Goal: Use online tool/utility

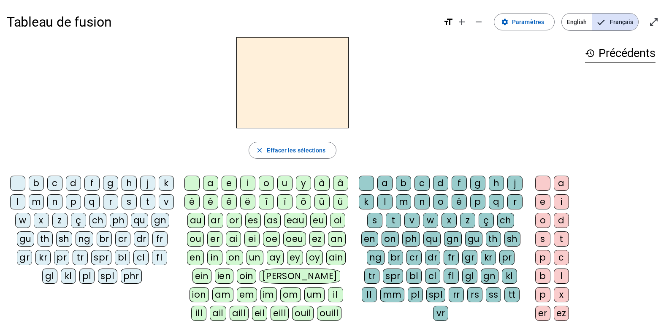
click at [127, 223] on div "ph" at bounding box center [119, 220] width 18 height 15
click at [209, 178] on div "a" at bounding box center [210, 183] width 15 height 15
drag, startPoint x: 397, startPoint y: 217, endPoint x: 402, endPoint y: 217, distance: 5.5
click at [507, 209] on div "r" at bounding box center [514, 201] width 15 height 15
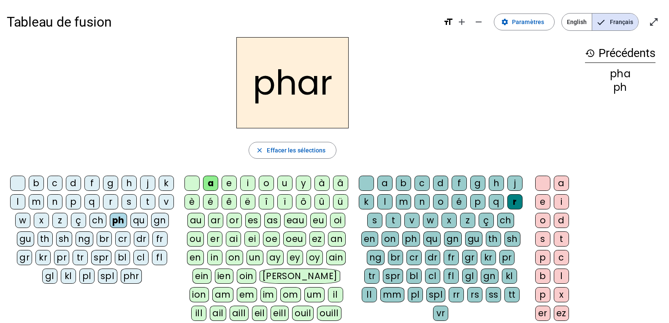
click at [542, 201] on div "e" at bounding box center [542, 201] width 15 height 15
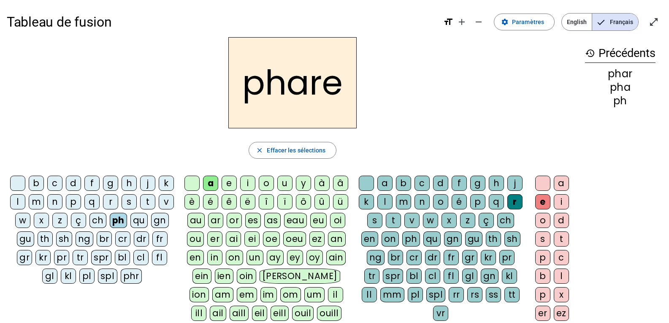
click at [382, 217] on div "s" at bounding box center [374, 220] width 15 height 15
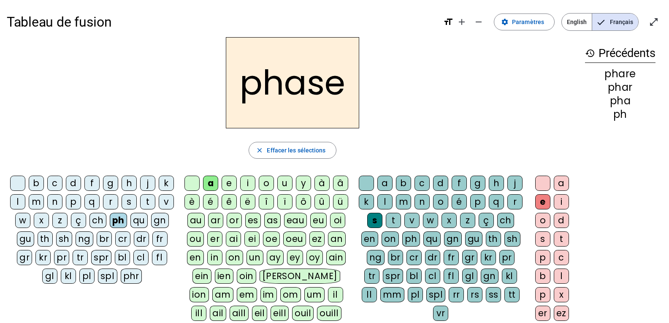
click at [142, 278] on div "phr" at bounding box center [132, 275] width 22 height 15
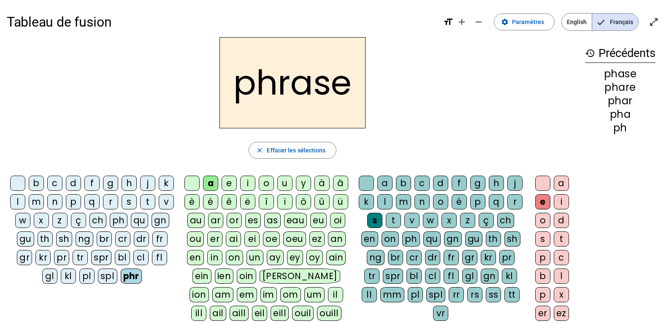
click at [118, 201] on div "r" at bounding box center [110, 201] width 15 height 15
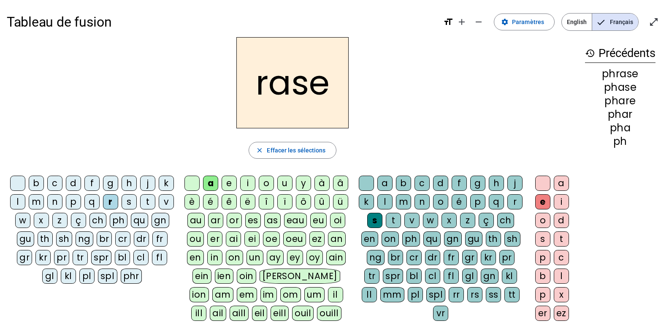
click at [485, 183] on div "g" at bounding box center [477, 183] width 15 height 15
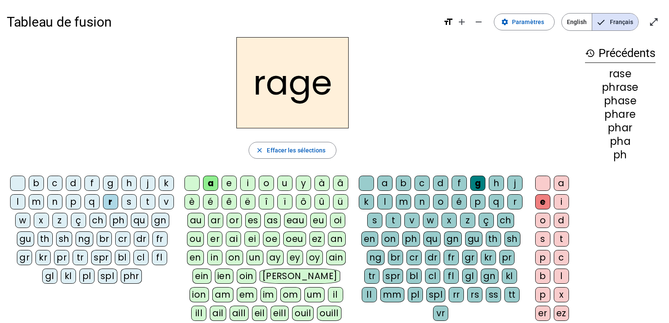
click at [62, 199] on div "n" at bounding box center [54, 201] width 15 height 15
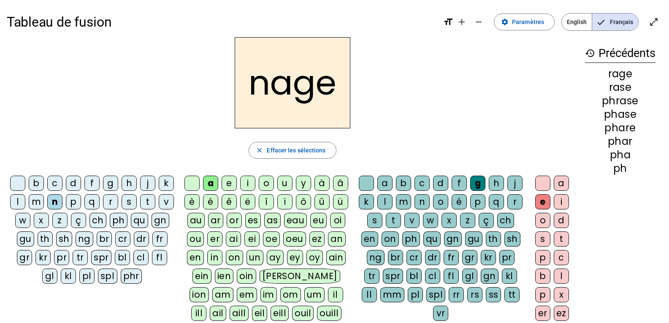
click at [81, 199] on div "p" at bounding box center [73, 201] width 15 height 15
click at [420, 220] on div "v" at bounding box center [411, 220] width 15 height 15
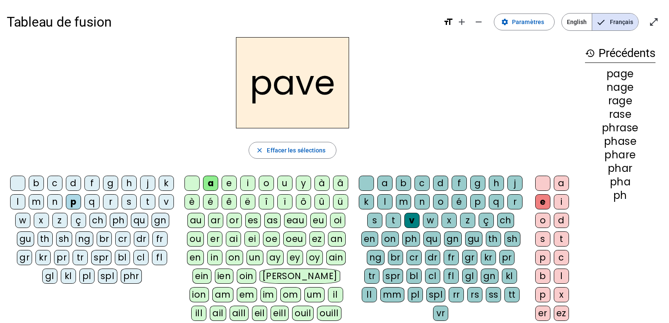
click at [25, 201] on div "l" at bounding box center [17, 201] width 15 height 15
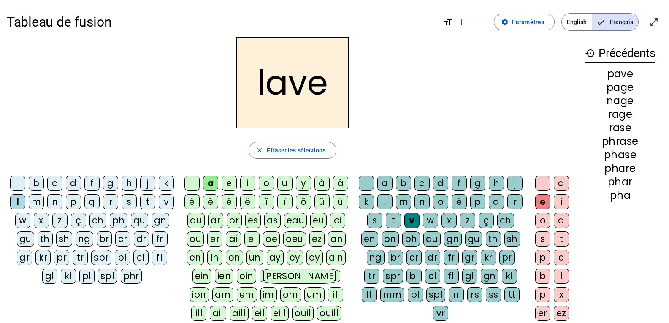
click at [118, 202] on div "r" at bounding box center [110, 201] width 15 height 15
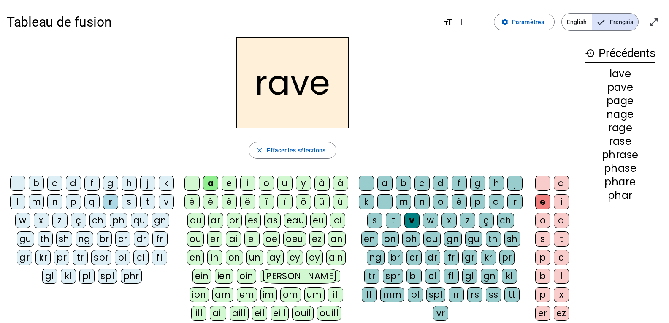
click at [44, 184] on div "b" at bounding box center [36, 183] width 15 height 15
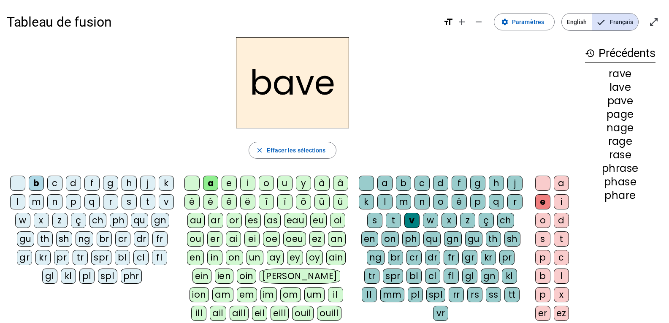
click at [62, 178] on div "c" at bounding box center [54, 183] width 15 height 15
click at [281, 180] on div "u" at bounding box center [284, 183] width 15 height 15
